Goal: Task Accomplishment & Management: Use online tool/utility

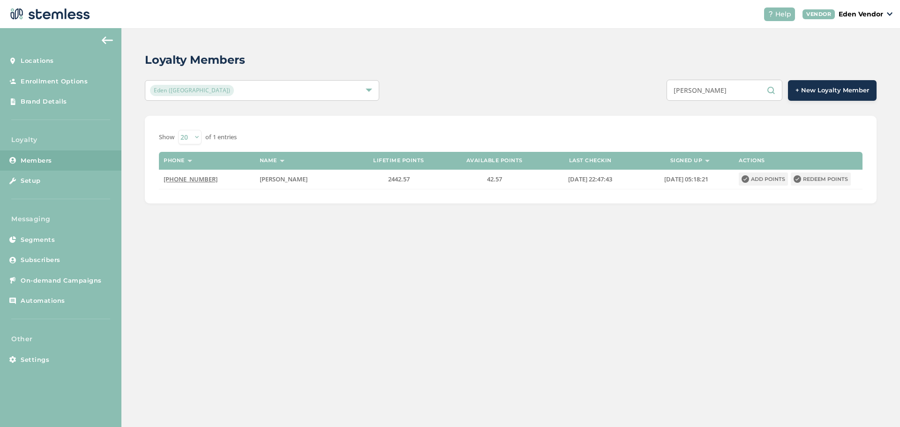
click at [727, 95] on input "[PERSON_NAME]" at bounding box center [724, 90] width 116 height 21
paste input "[PERSON_NAME] [PERSON_NAME]"
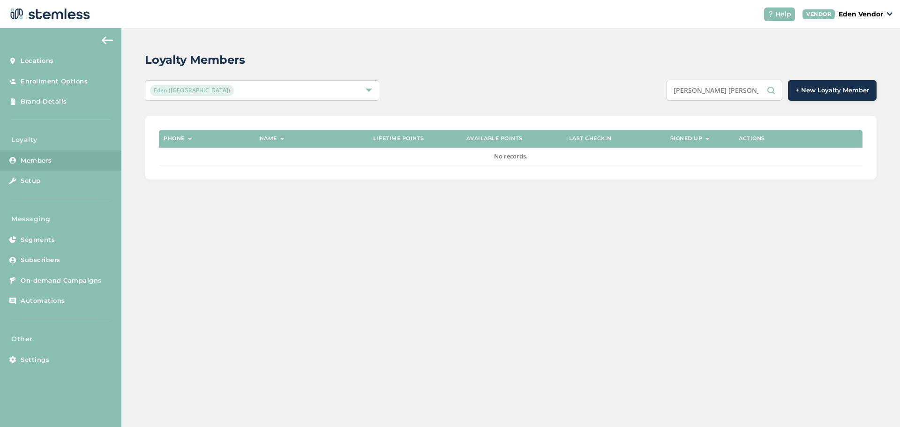
click at [728, 90] on input "[PERSON_NAME] [PERSON_NAME]" at bounding box center [724, 90] width 116 height 21
click at [729, 90] on input "[PERSON_NAME] [PERSON_NAME]" at bounding box center [724, 90] width 116 height 21
click at [683, 260] on div "Loyalty Members Eden (Okmulgee) [PERSON_NAME] + New Loyalty Member Phone Name L…" at bounding box center [510, 227] width 778 height 399
click at [709, 90] on input "[PERSON_NAME]" at bounding box center [724, 90] width 116 height 21
type input "[PERSON_NAME]"
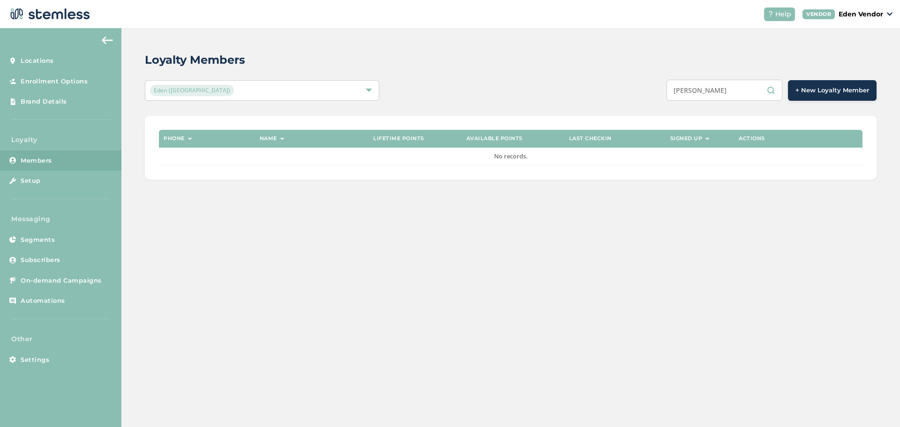
click at [725, 90] on input "[PERSON_NAME]" at bounding box center [724, 90] width 116 height 21
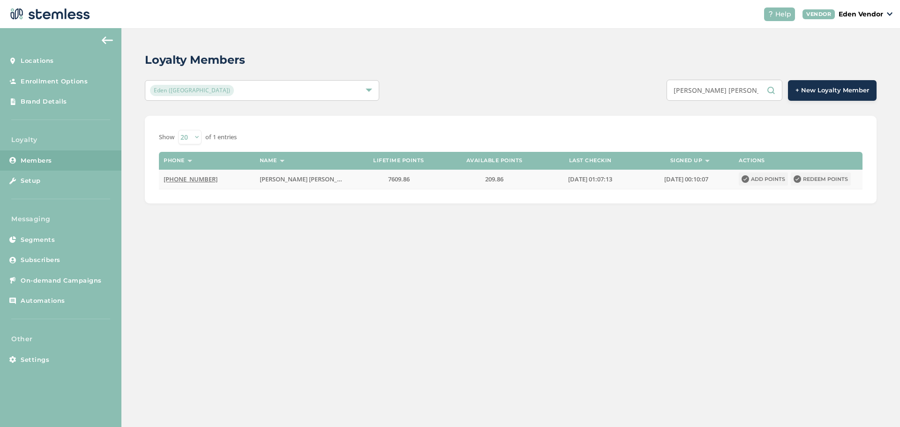
type input "[PERSON_NAME] [PERSON_NAME]"
click at [829, 179] on button "Redeem points" at bounding box center [821, 178] width 60 height 13
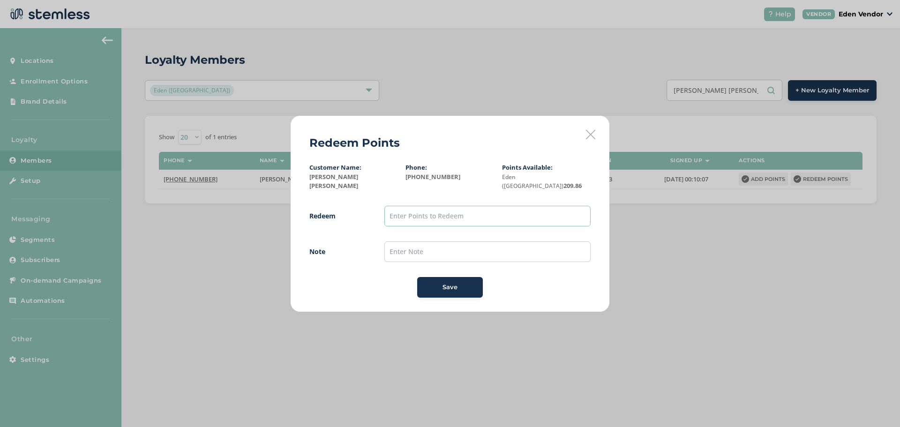
click at [523, 213] on input "text" at bounding box center [487, 216] width 206 height 21
type input "200"
click at [401, 241] on input "text" at bounding box center [487, 251] width 206 height 21
type input "[DATE]"
click at [422, 287] on button "Save" at bounding box center [450, 287] width 66 height 21
